Goal: Navigation & Orientation: Find specific page/section

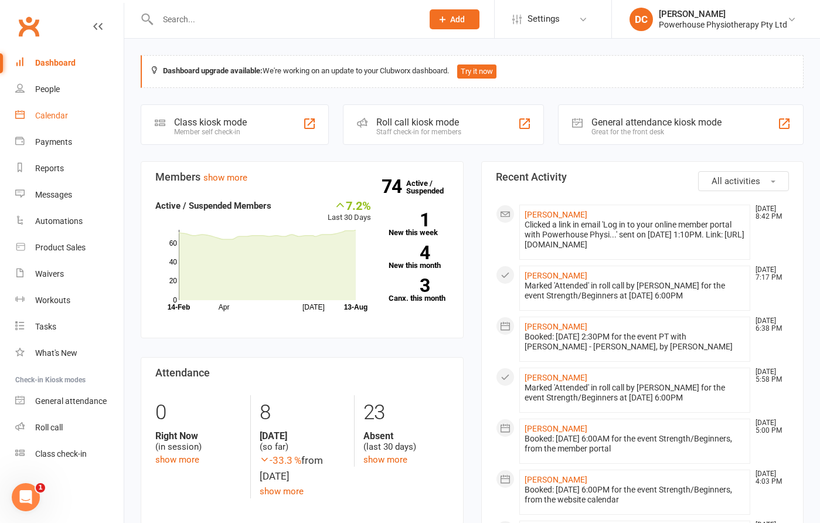
click at [64, 117] on div "Calendar" at bounding box center [51, 115] width 33 height 9
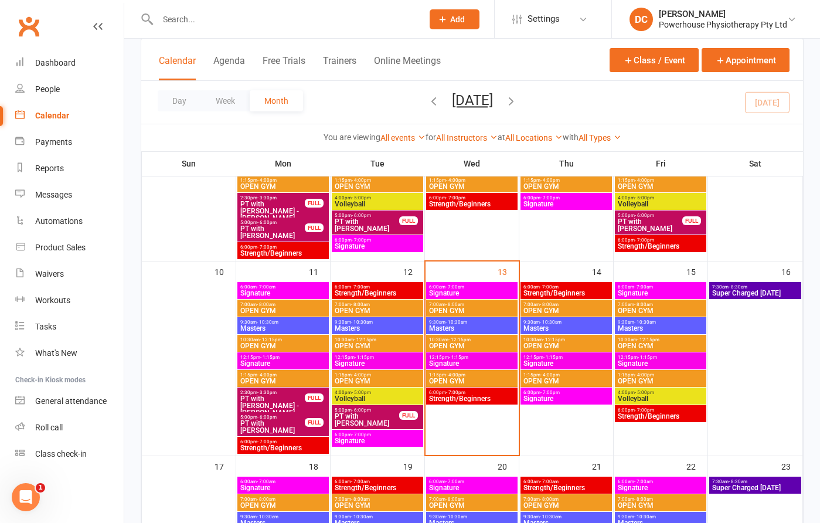
scroll to position [373, 0]
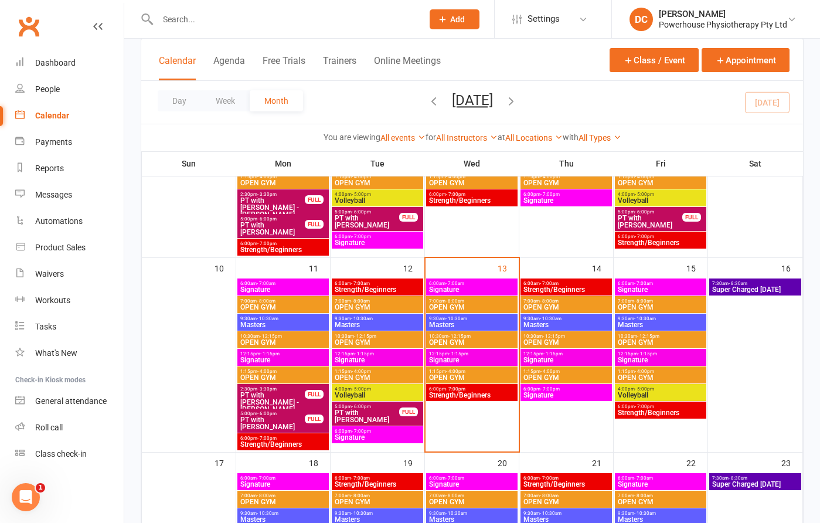
click at [578, 322] on span "Masters" at bounding box center [566, 324] width 87 height 7
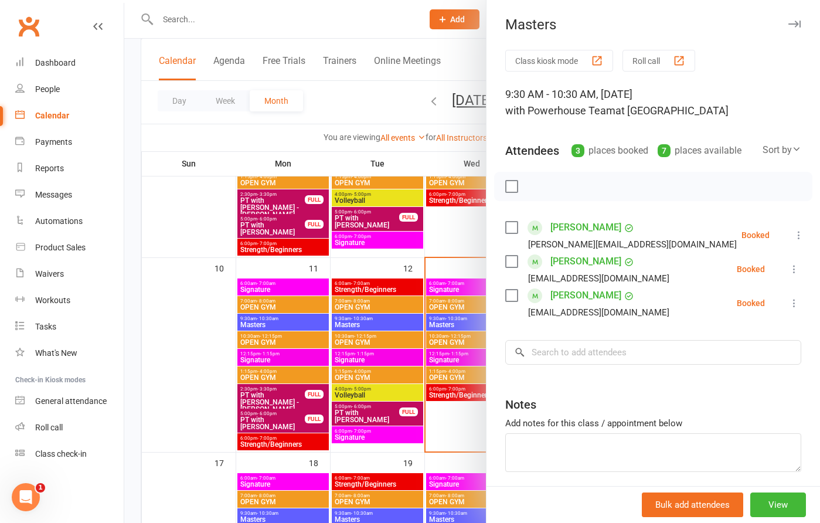
drag, startPoint x: 800, startPoint y: 22, endPoint x: 791, endPoint y: 41, distance: 21.2
click at [800, 22] on button "button" at bounding box center [794, 24] width 14 height 14
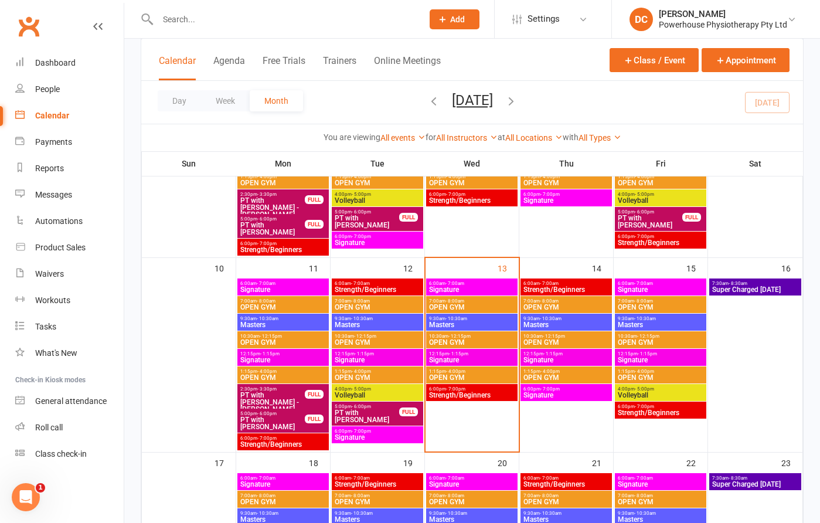
click at [639, 322] on span "Masters" at bounding box center [660, 324] width 87 height 7
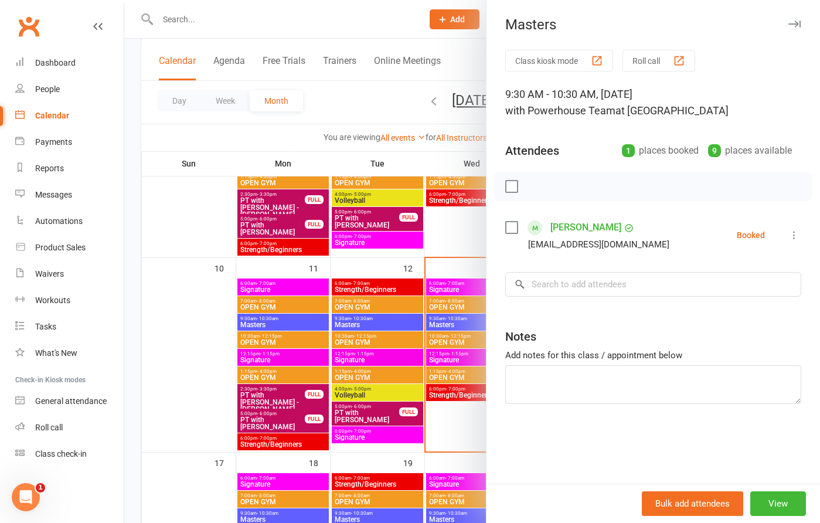
click at [798, 22] on icon "button" at bounding box center [794, 24] width 12 height 7
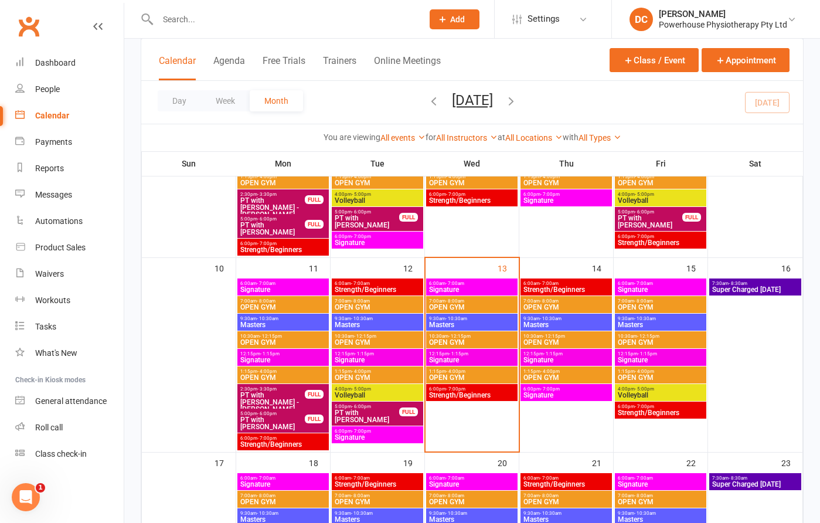
click at [564, 288] on span "Strength/Beginners" at bounding box center [566, 289] width 87 height 7
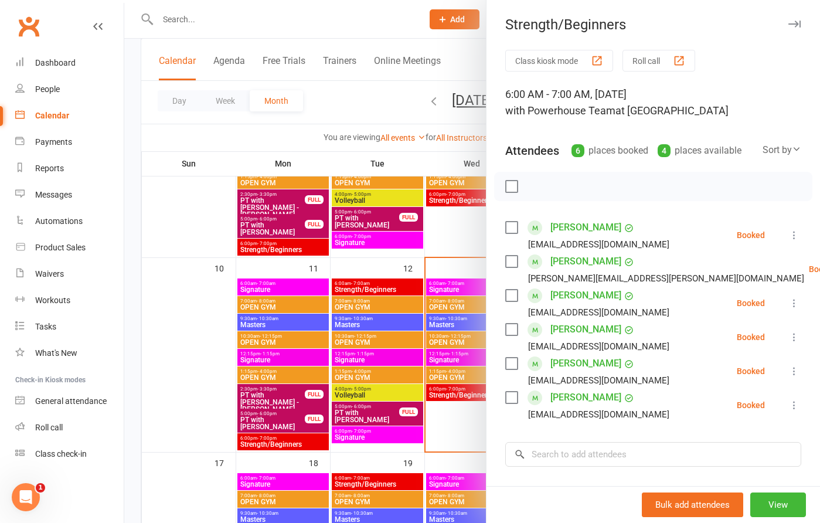
click at [796, 22] on icon "button" at bounding box center [794, 24] width 12 height 7
